Goal: Navigation & Orientation: Find specific page/section

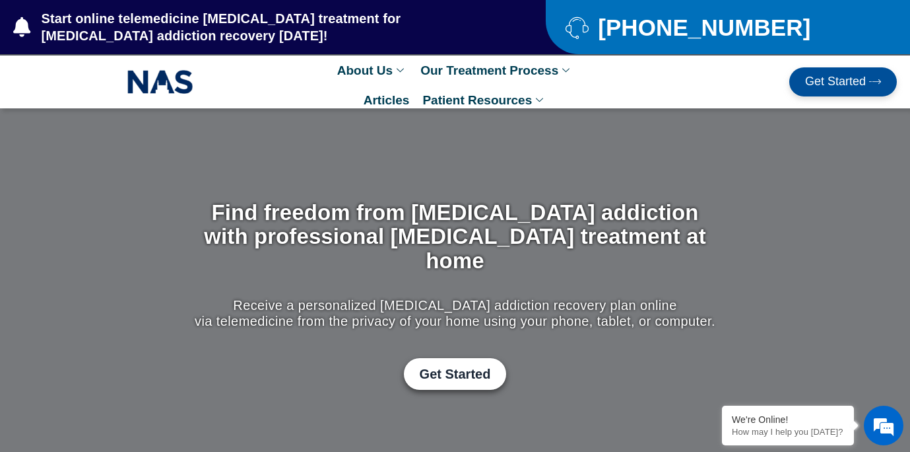
click at [398, 97] on link "Articles" at bounding box center [386, 100] width 59 height 30
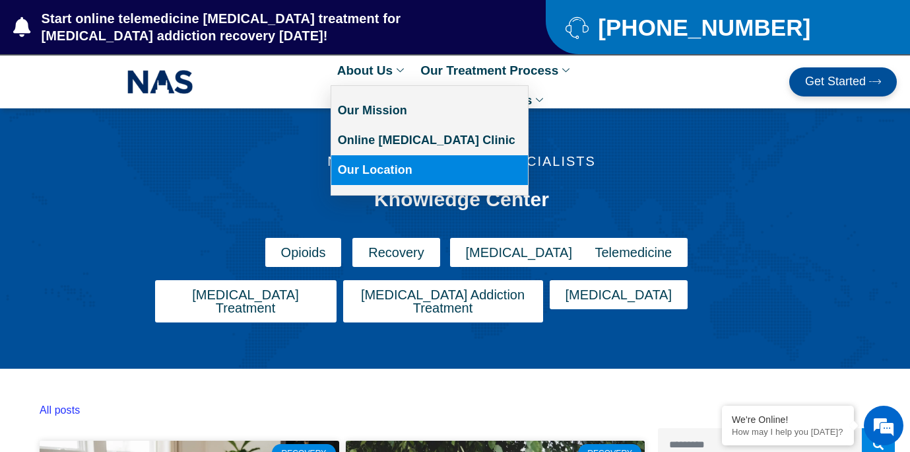
click at [360, 164] on link "Our Location" at bounding box center [429, 170] width 197 height 30
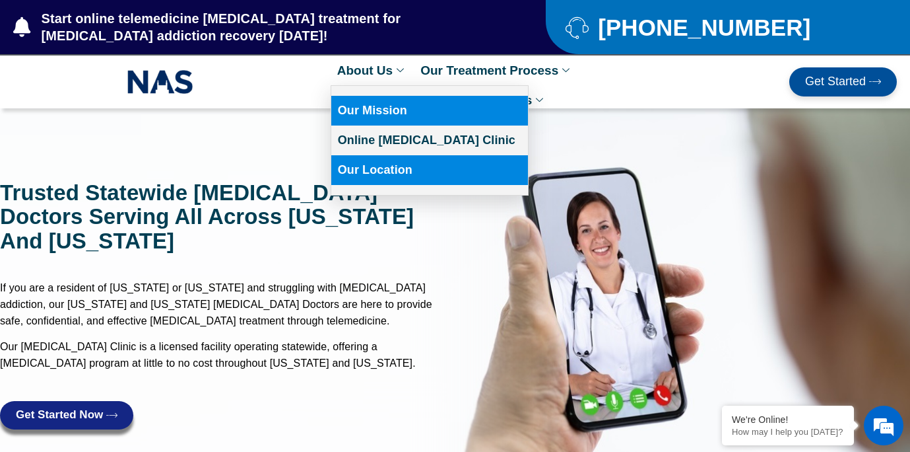
click at [382, 106] on link "Our Mission" at bounding box center [429, 111] width 197 height 30
